Goal: Task Accomplishment & Management: Manage account settings

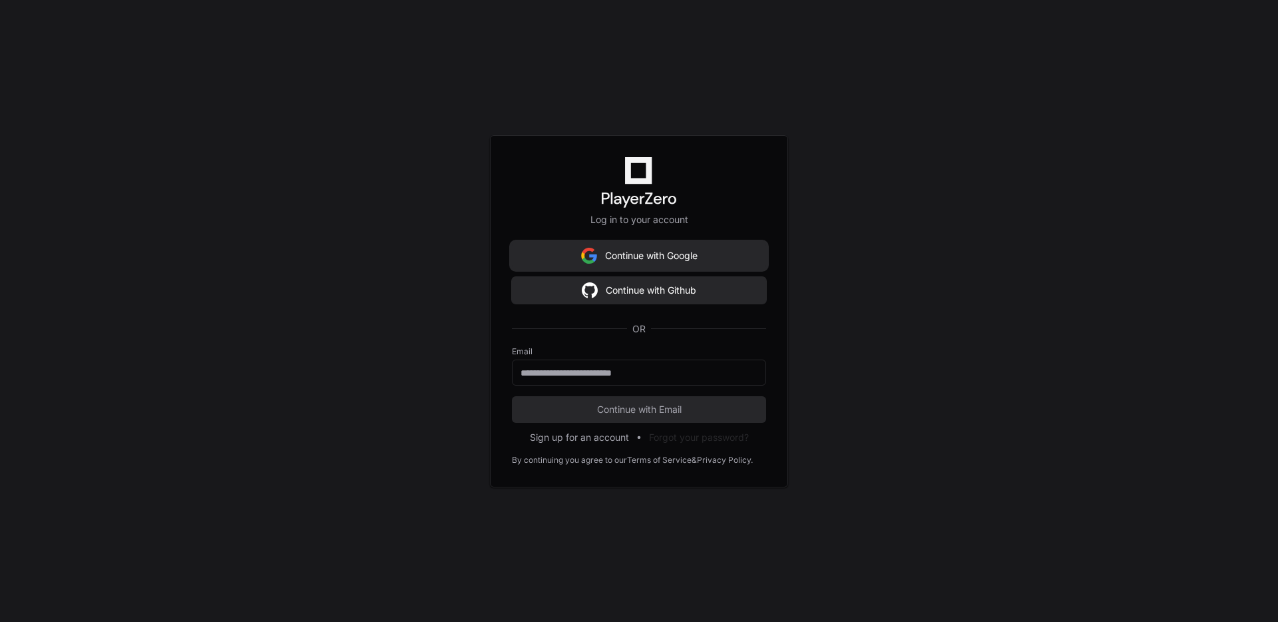
click at [640, 251] on button "Continue with Google" at bounding box center [639, 255] width 254 height 27
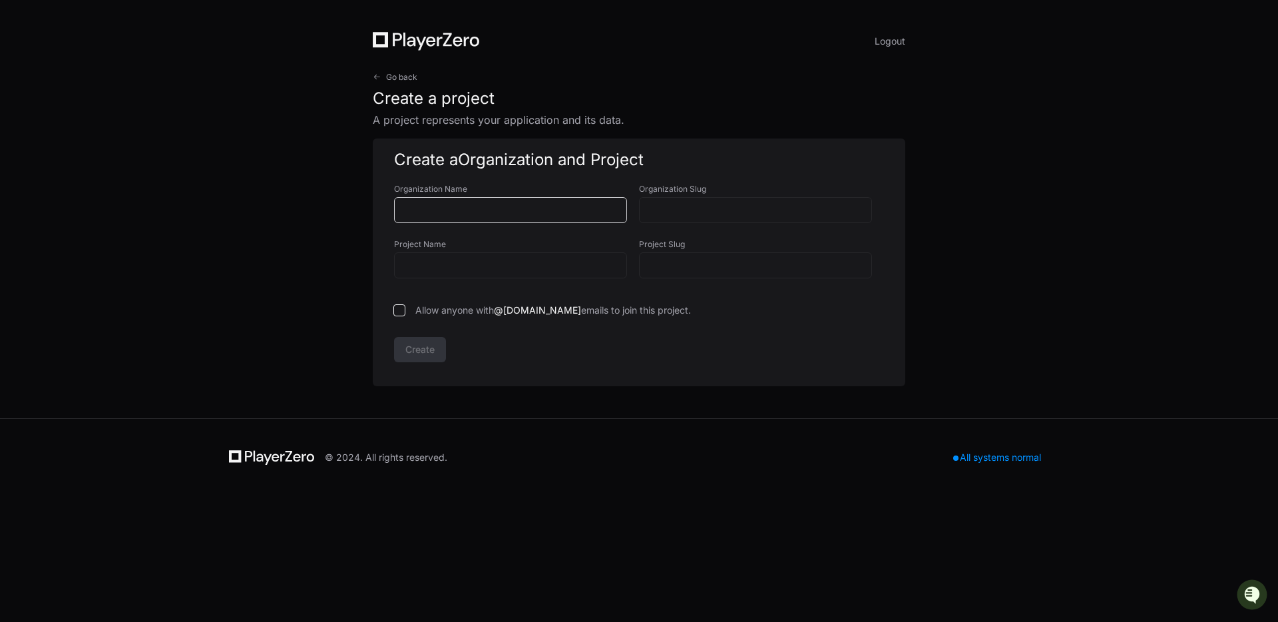
click at [479, 214] on input "Organization Name" at bounding box center [511, 210] width 216 height 13
type input "**********"
type input "********"
click at [389, 73] on span "Go back" at bounding box center [401, 77] width 31 height 11
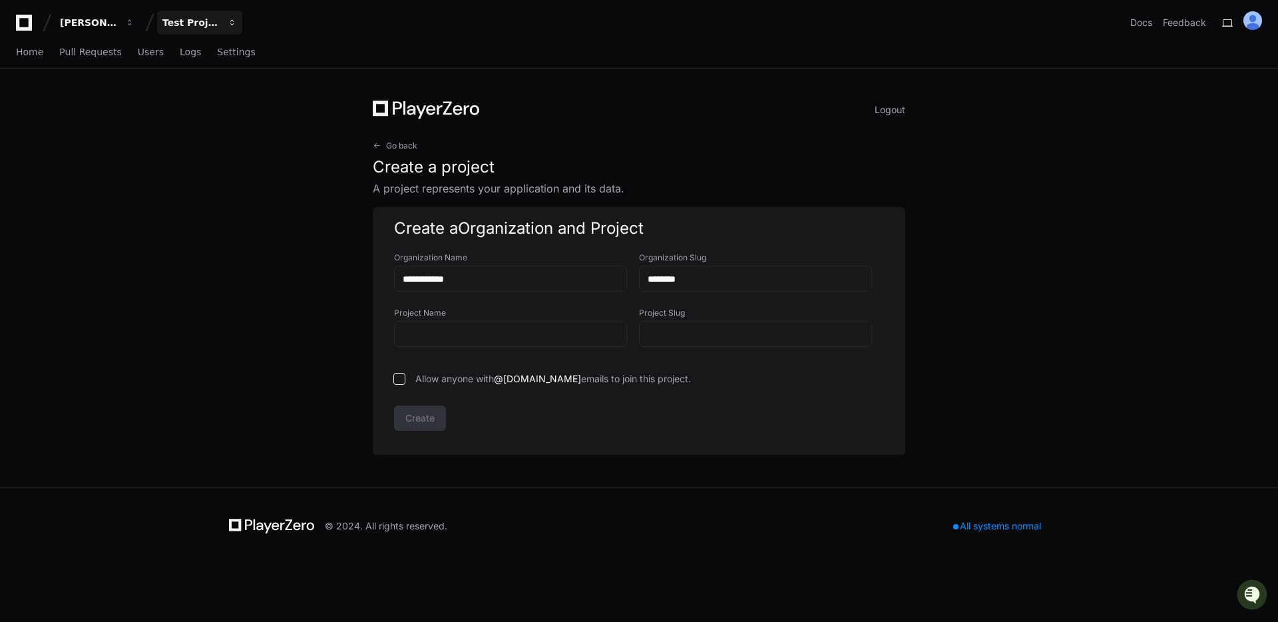
click at [178, 24] on div "Test Project" at bounding box center [190, 22] width 57 height 13
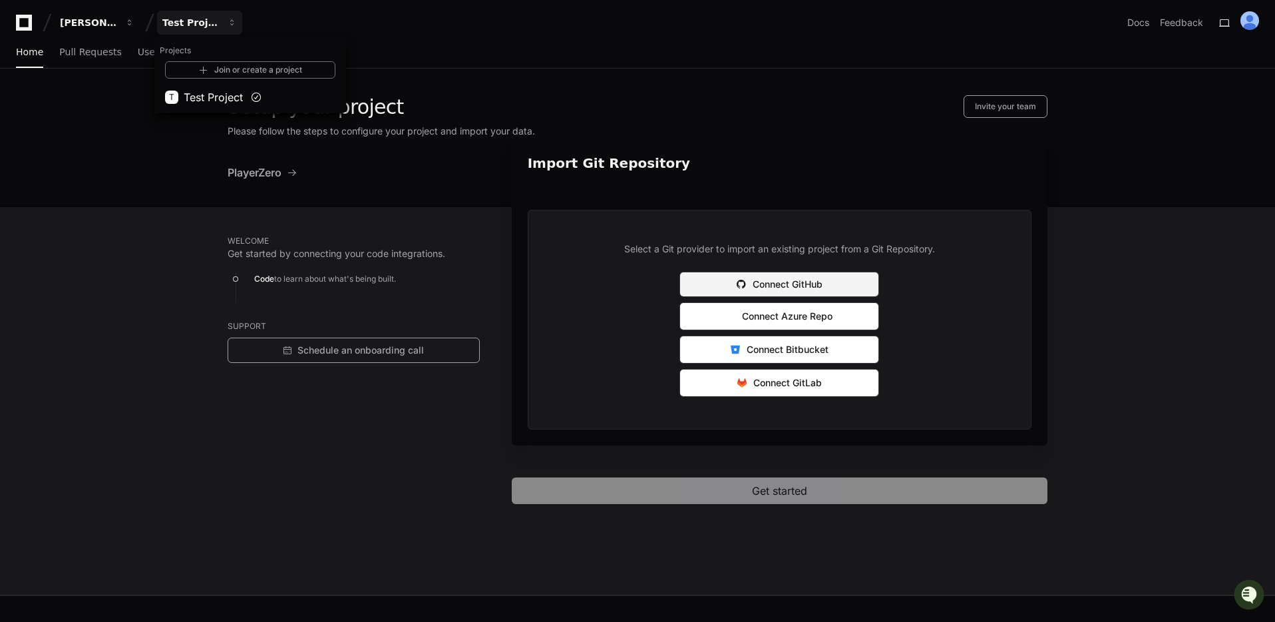
click at [793, 278] on button "Connect GitHub" at bounding box center [779, 284] width 200 height 25
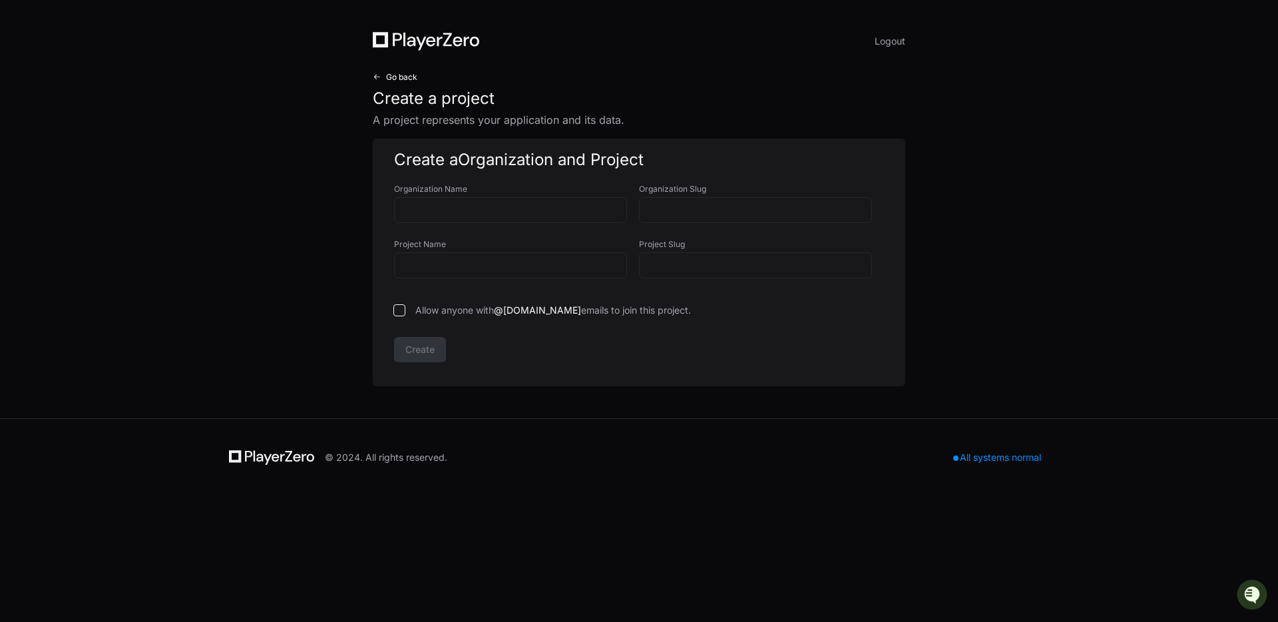
click at [394, 78] on span "Go back" at bounding box center [401, 77] width 31 height 11
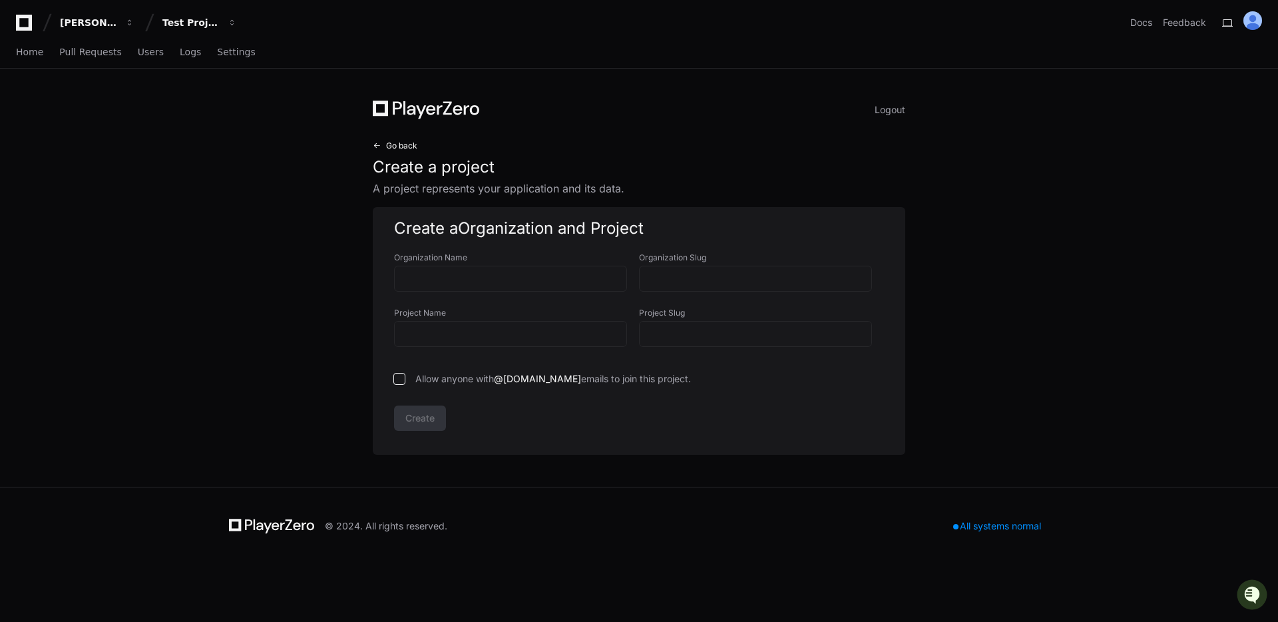
click at [409, 143] on span "Go back" at bounding box center [401, 145] width 31 height 11
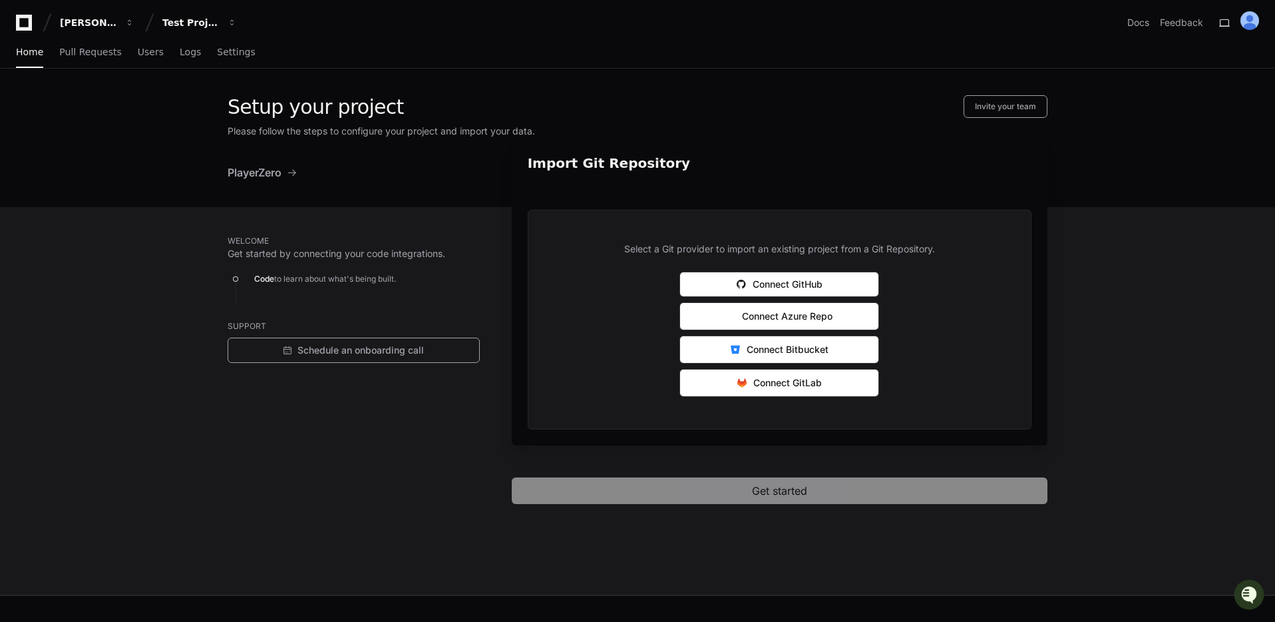
click at [270, 170] on span "PlayerZero" at bounding box center [255, 172] width 54 height 16
click at [291, 171] on span at bounding box center [292, 172] width 11 height 11
click at [775, 278] on button "Connect GitHub" at bounding box center [779, 284] width 200 height 25
click at [29, 55] on span "Home" at bounding box center [29, 52] width 27 height 8
click at [83, 59] on link "Pull Requests" at bounding box center [90, 52] width 62 height 31
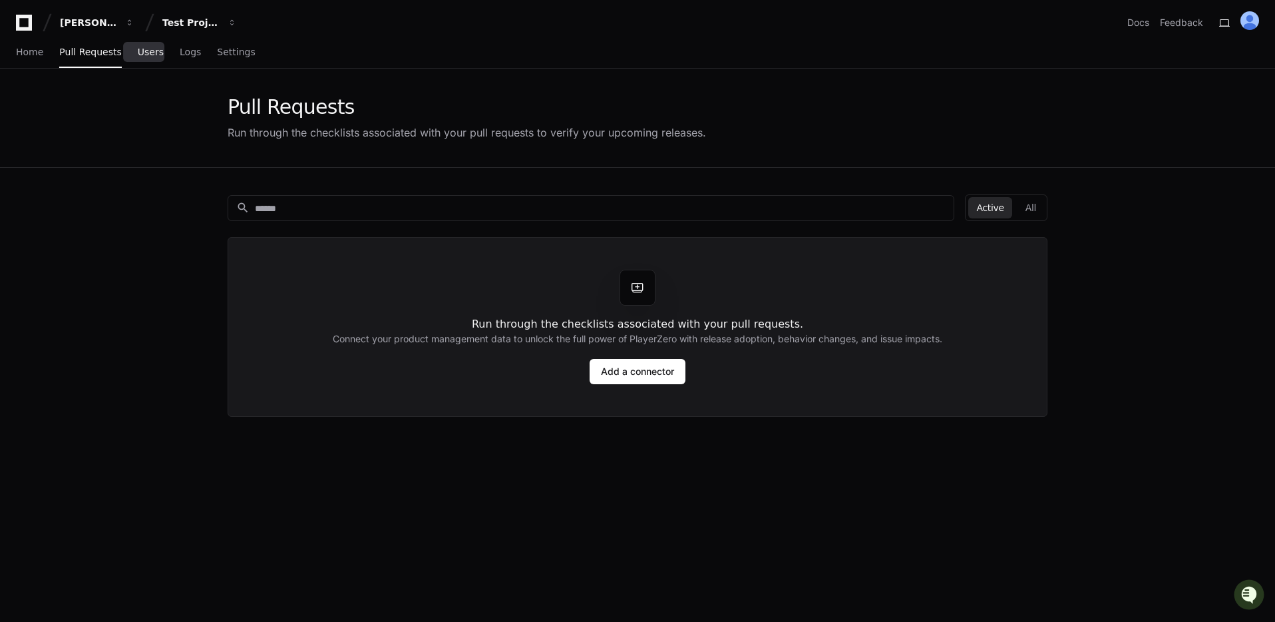
click at [146, 52] on span "Users" at bounding box center [151, 52] width 26 height 8
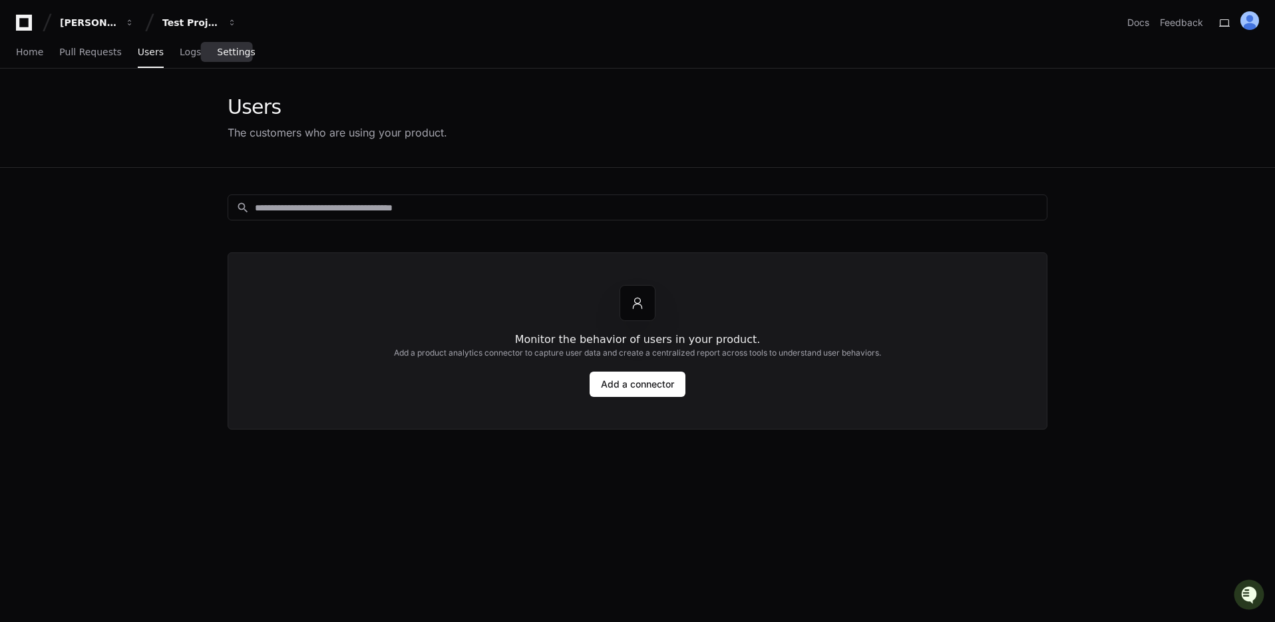
click at [228, 49] on span "Settings" at bounding box center [236, 52] width 38 height 8
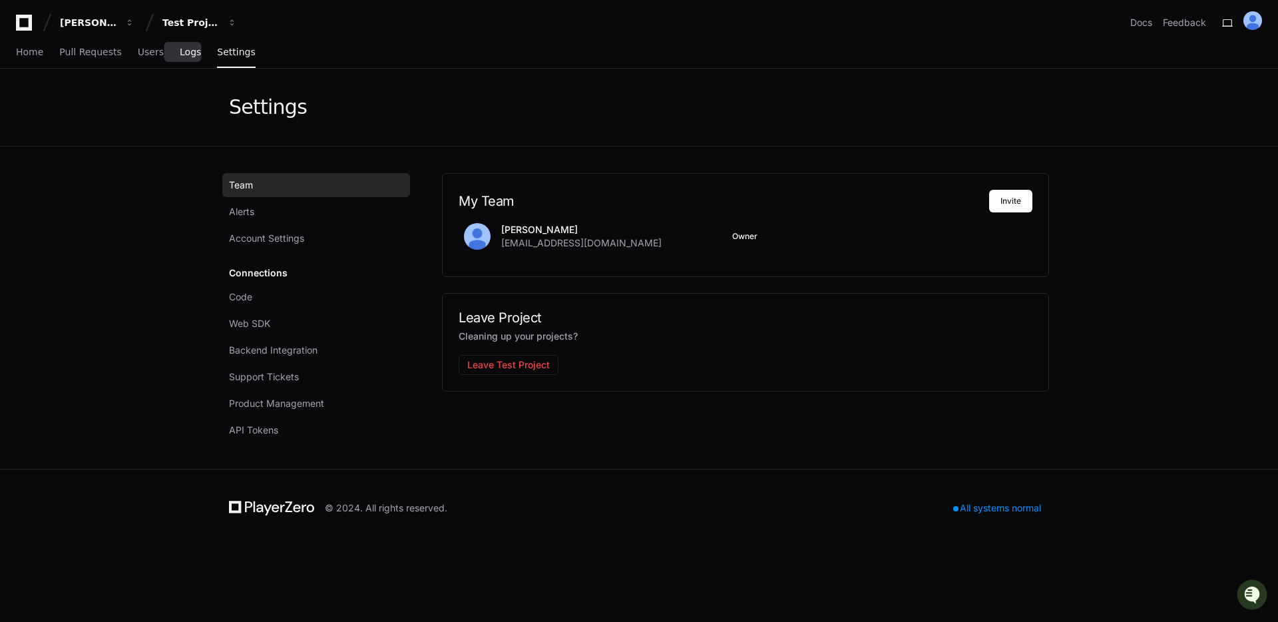
click at [185, 51] on span "Logs" at bounding box center [190, 52] width 21 height 8
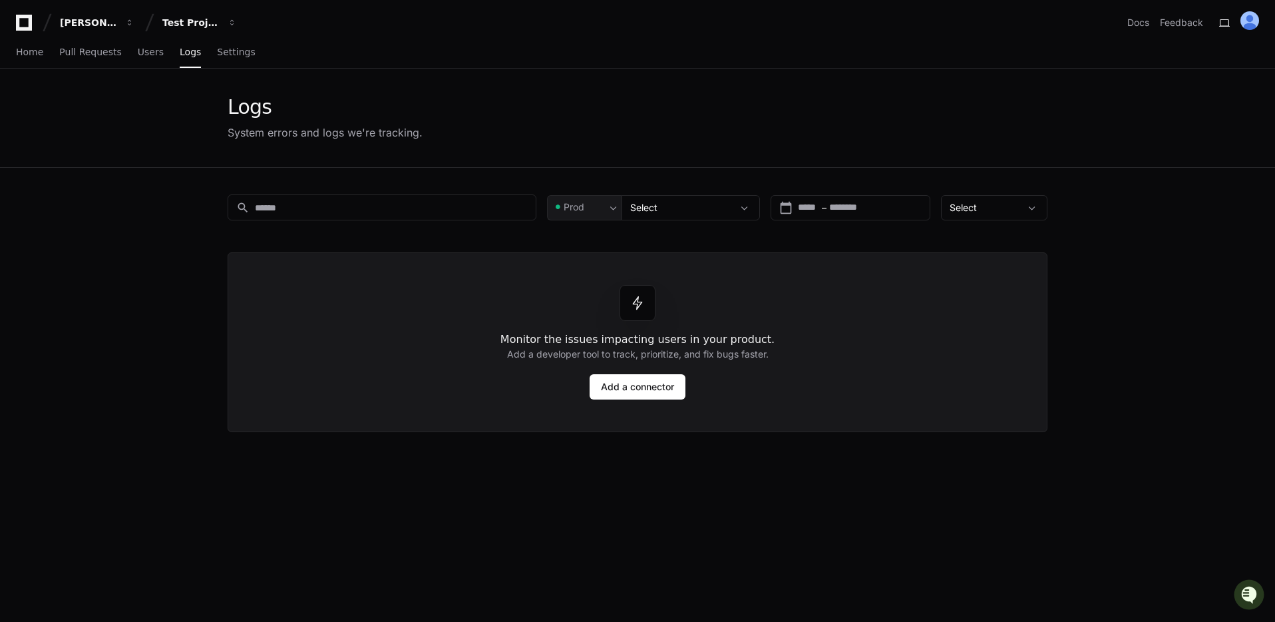
click at [9, 47] on div "Home Pull Requests Users Logs Settings" at bounding box center [637, 52] width 1275 height 31
click at [30, 53] on span "Home" at bounding box center [29, 52] width 27 height 8
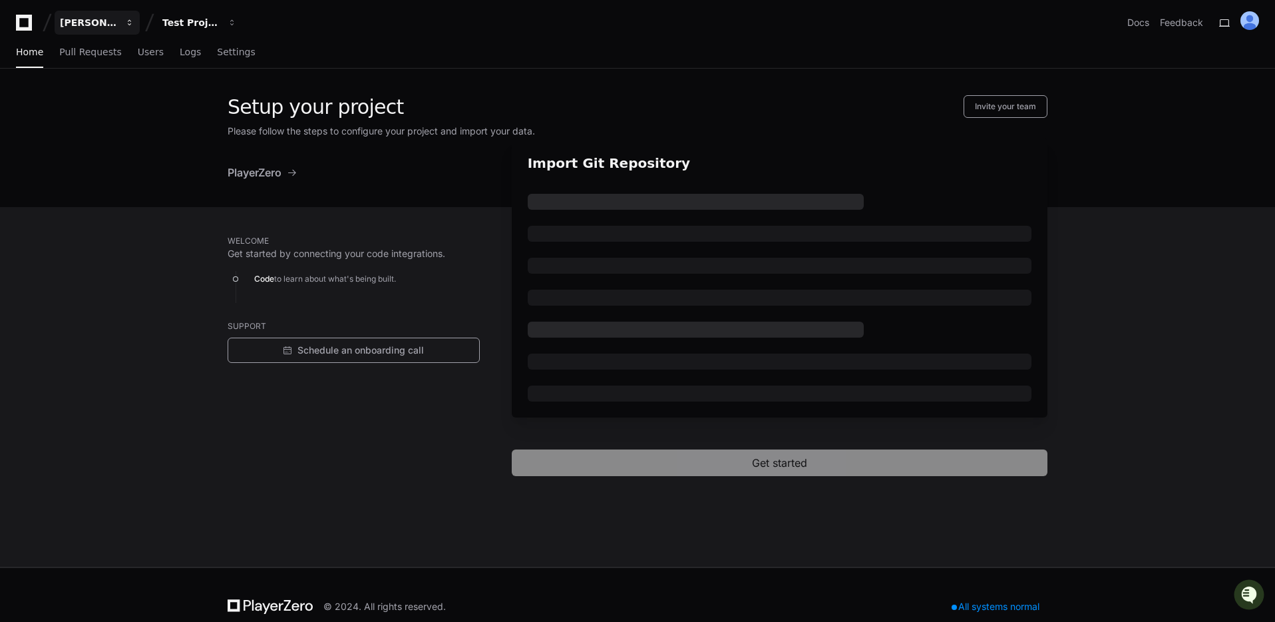
click at [87, 27] on div "[PERSON_NAME]" at bounding box center [88, 22] width 57 height 13
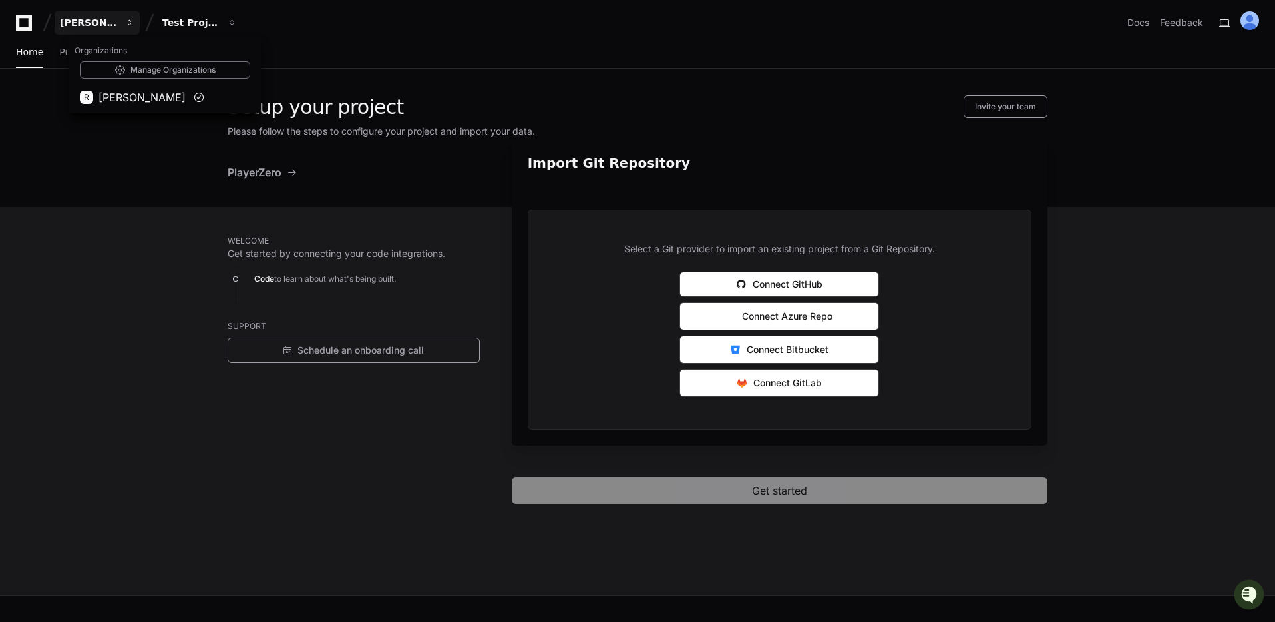
click at [98, 23] on div "[PERSON_NAME]" at bounding box center [88, 22] width 57 height 13
click at [108, 25] on div "[PERSON_NAME]" at bounding box center [88, 22] width 57 height 13
click at [192, 23] on div "Test Project" at bounding box center [190, 22] width 57 height 13
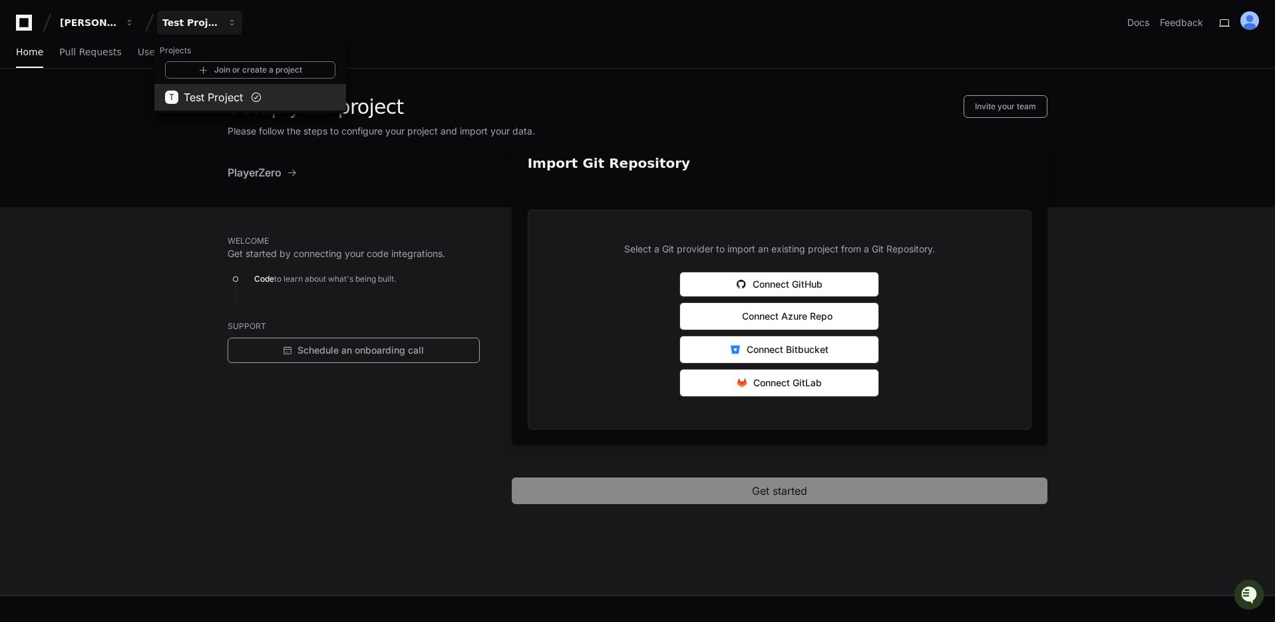
click at [202, 104] on span "Test Project" at bounding box center [213, 97] width 59 height 16
click at [351, 187] on div "Setup your project Invite your team Please follow the steps to configure your p…" at bounding box center [638, 138] width 852 height 138
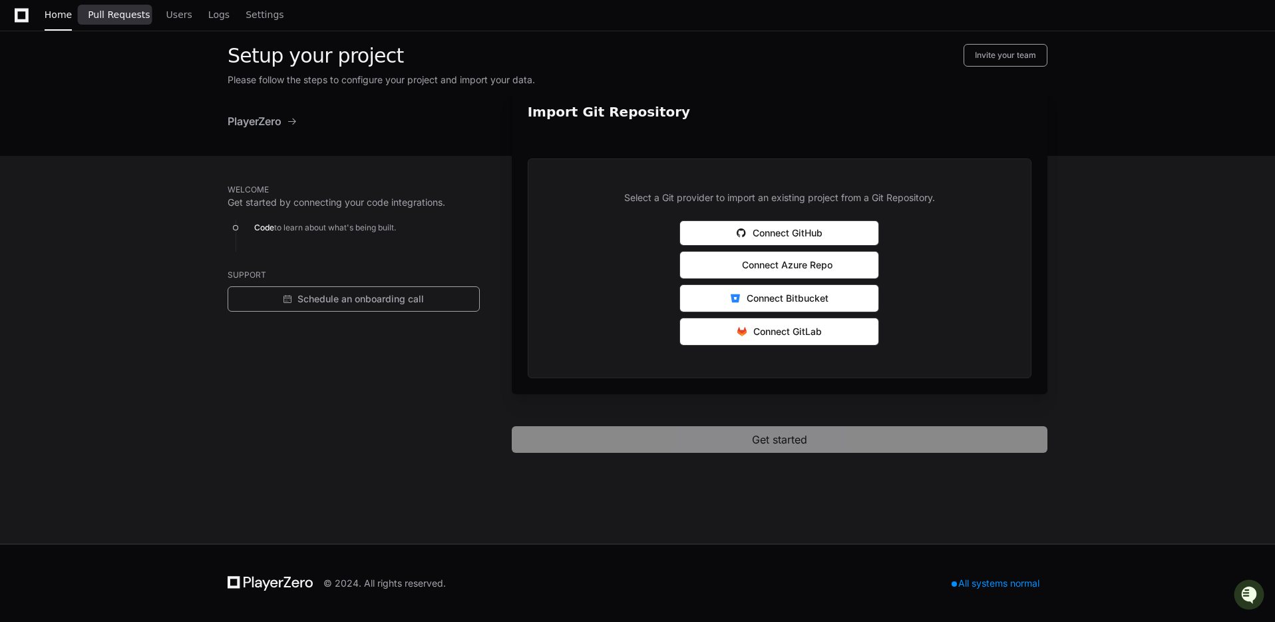
click at [126, 25] on link "Pull Requests" at bounding box center [119, 15] width 62 height 31
